Goal: Task Accomplishment & Management: Use online tool/utility

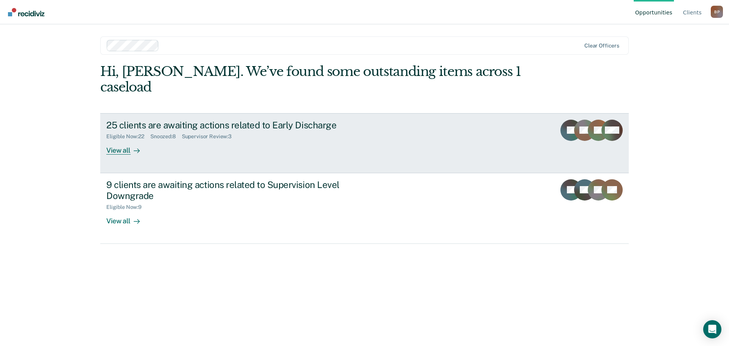
click at [129, 140] on div "View all" at bounding box center [127, 147] width 43 height 15
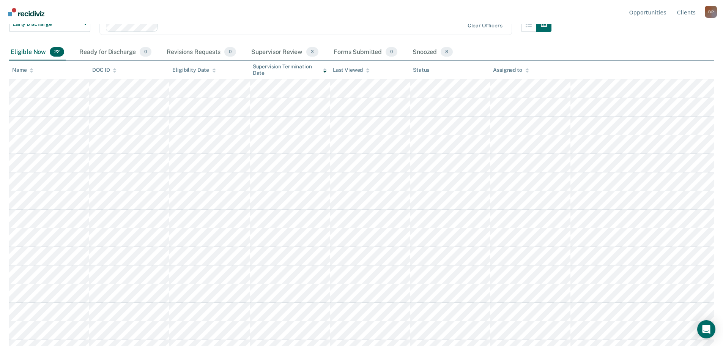
scroll to position [76, 0]
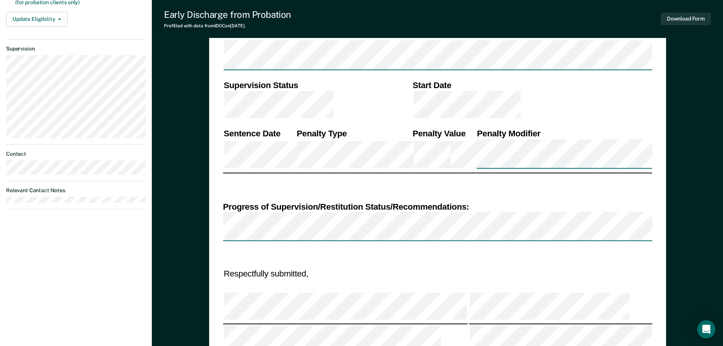
scroll to position [114, 0]
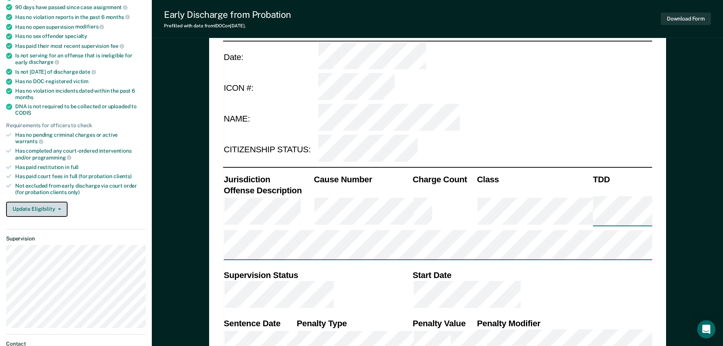
click at [59, 208] on icon "button" at bounding box center [59, 209] width 3 height 2
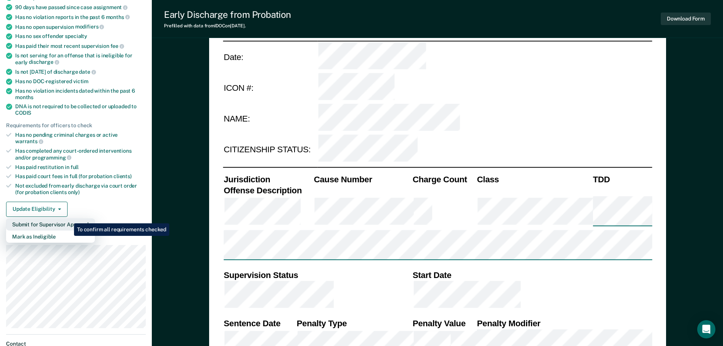
click at [68, 218] on button "Submit for Supervisor Approval" at bounding box center [50, 224] width 89 height 12
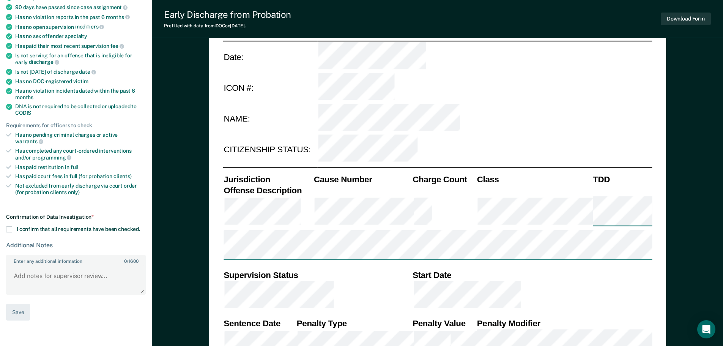
click at [47, 226] on span "I confirm that all requirements have been checked." at bounding box center [78, 229] width 123 height 6
click at [140, 226] on input "I confirm that all requirements have been checked." at bounding box center [140, 226] width 0 height 0
click at [17, 304] on button "Save" at bounding box center [18, 312] width 24 height 17
type textarea "x"
